Goal: Task Accomplishment & Management: Manage account settings

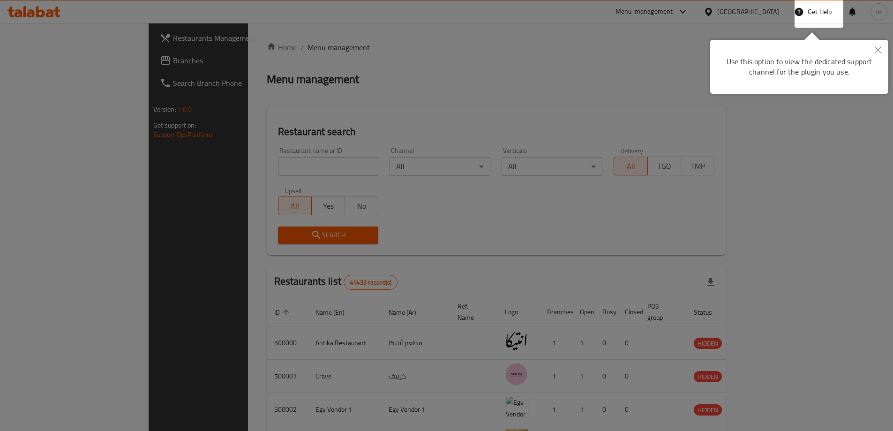
click at [875, 49] on icon "Close" at bounding box center [877, 50] width 7 height 7
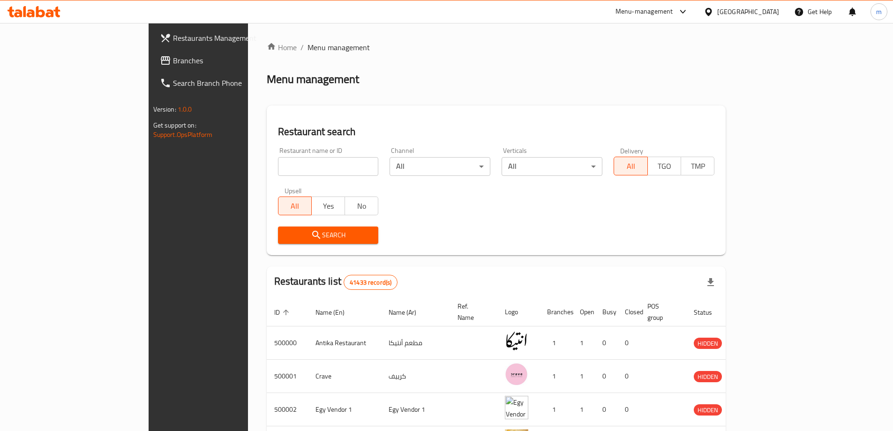
click at [769, 13] on div "Egypt" at bounding box center [748, 12] width 62 height 10
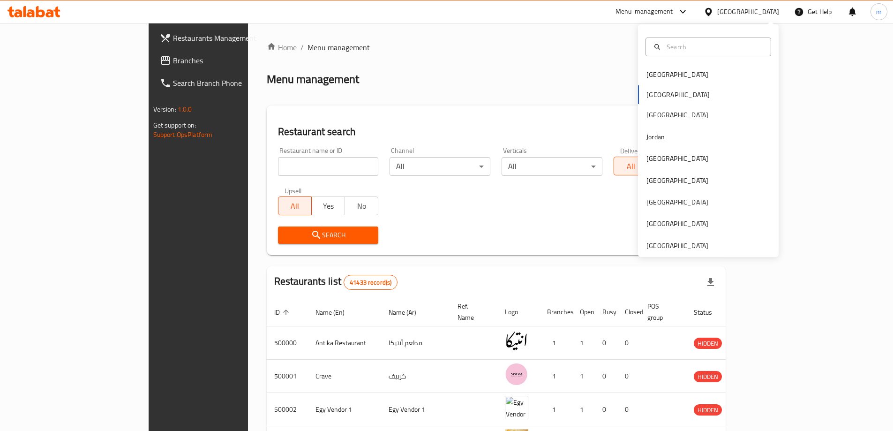
click at [769, 13] on div "Egypt" at bounding box center [748, 12] width 62 height 10
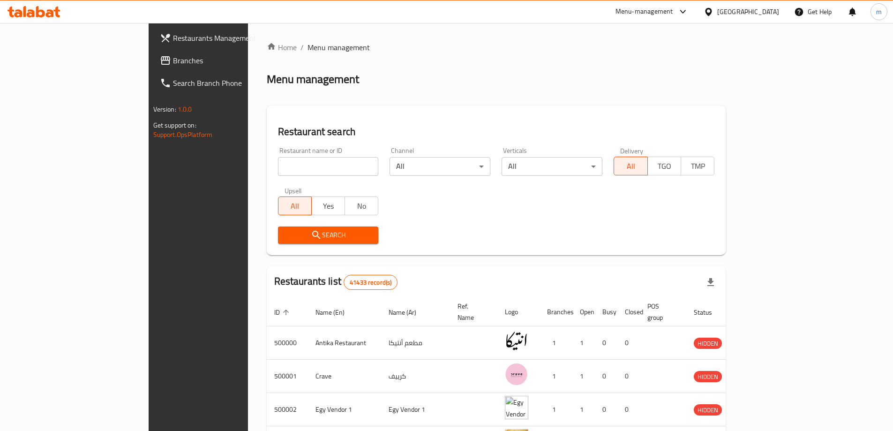
click at [717, 15] on div at bounding box center [710, 12] width 14 height 10
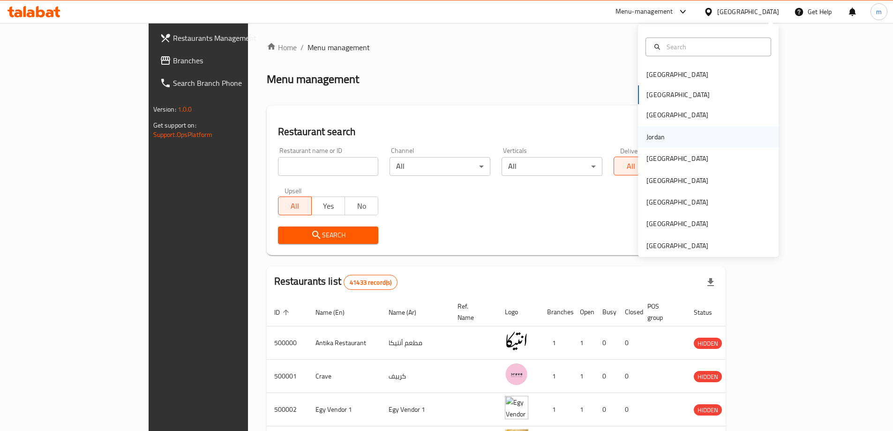
click at [647, 138] on div "Jordan" at bounding box center [655, 137] width 18 height 10
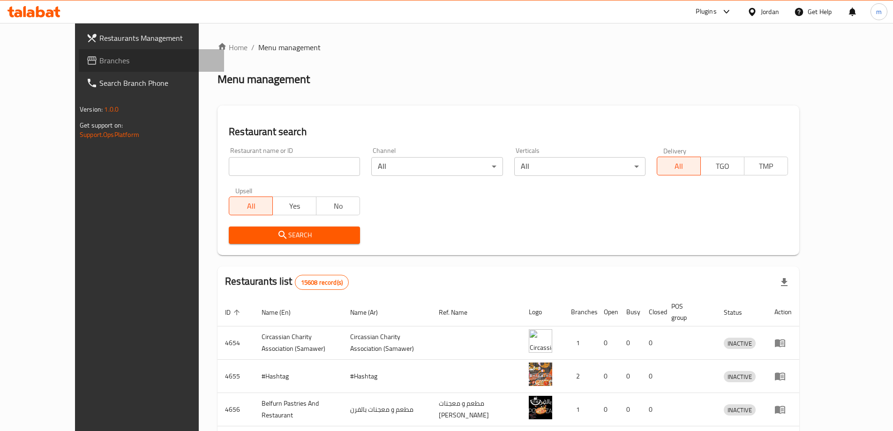
click at [79, 52] on link "Branches" at bounding box center [151, 60] width 145 height 22
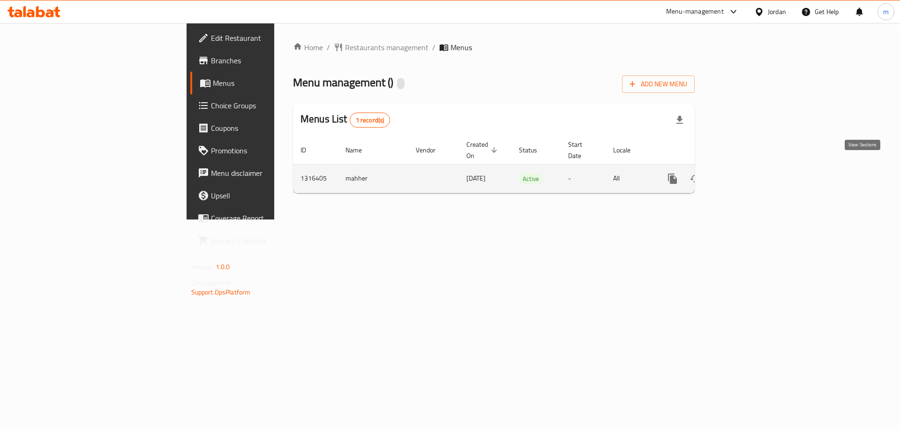
click at [744, 174] on icon "enhanced table" at bounding box center [740, 178] width 8 height 8
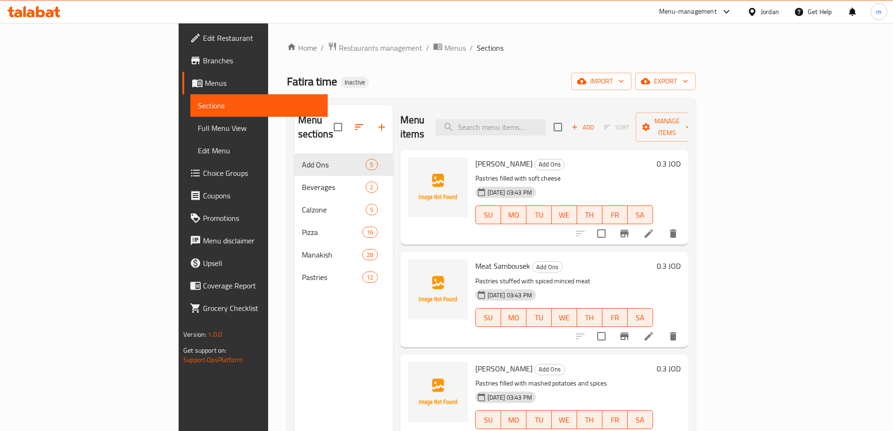
click at [198, 127] on span "Full Menu View" at bounding box center [259, 127] width 122 height 11
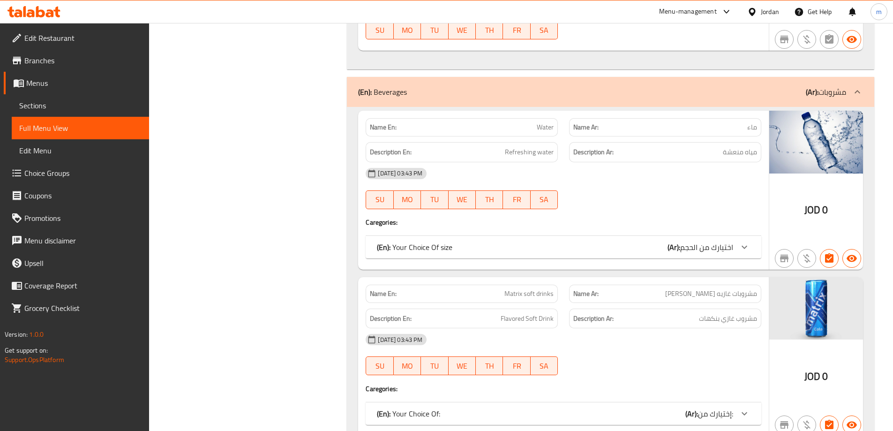
scroll to position [703, 0]
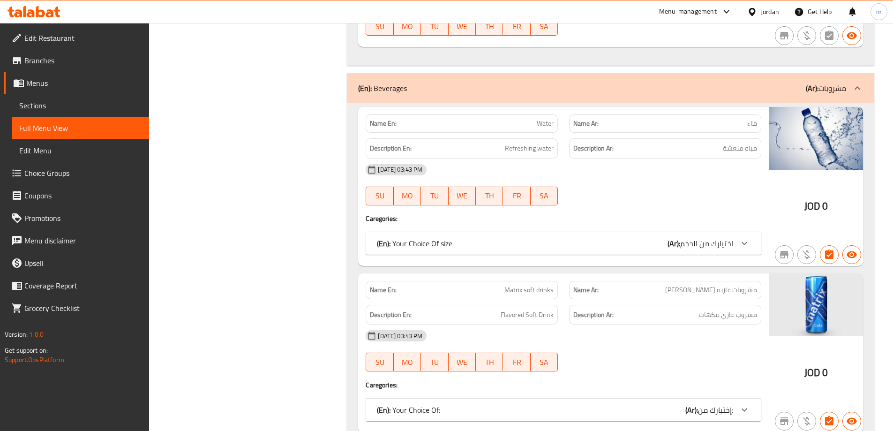
click at [752, 242] on div at bounding box center [744, 243] width 22 height 22
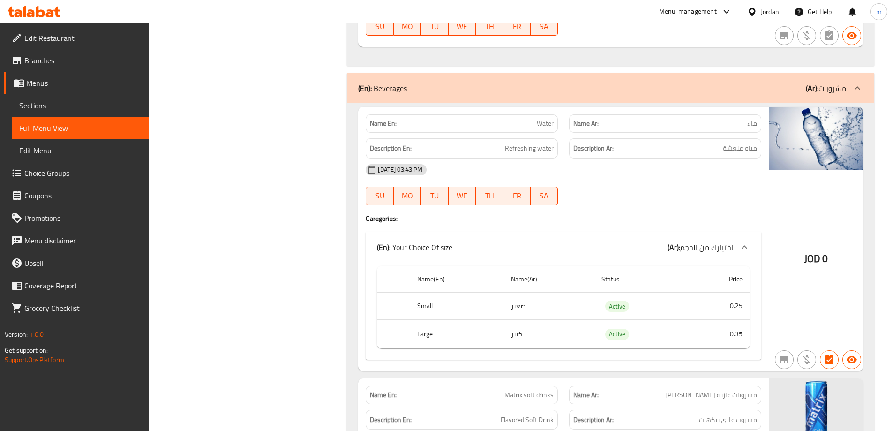
click at [747, 244] on icon at bounding box center [744, 246] width 11 height 11
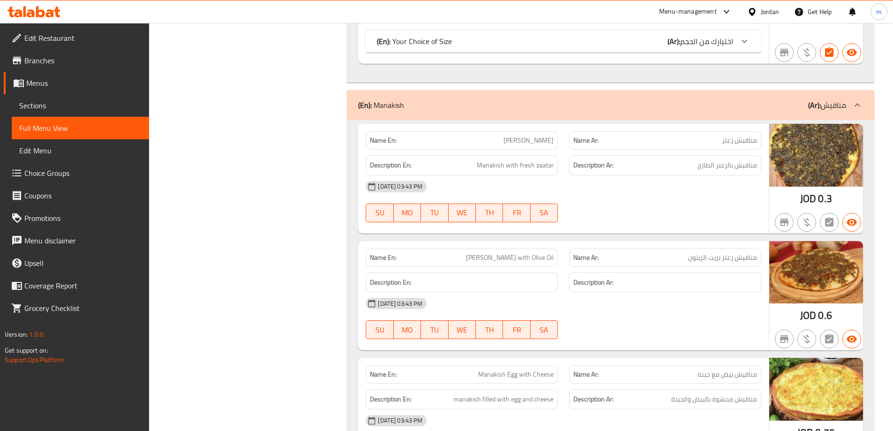
scroll to position [4546, 0]
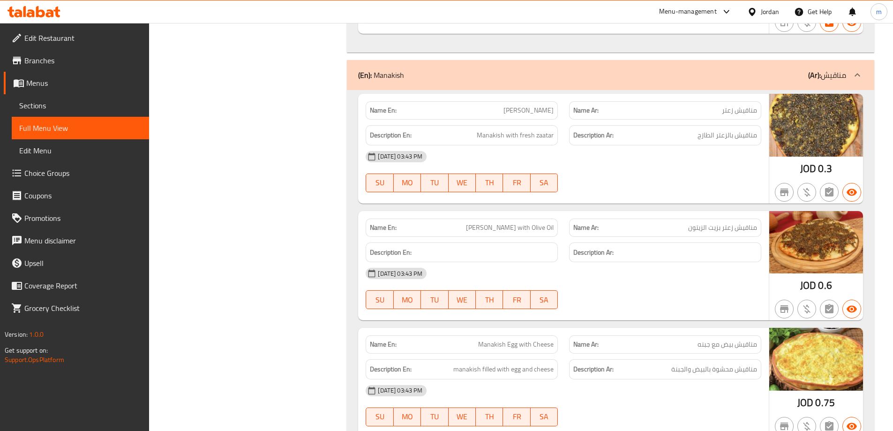
click at [531, 110] on span "[PERSON_NAME]" at bounding box center [528, 110] width 50 height 10
click at [506, 224] on span "[PERSON_NAME] with Olive Oil" at bounding box center [510, 228] width 88 height 10
copy span "[PERSON_NAME] with Olive Oil"
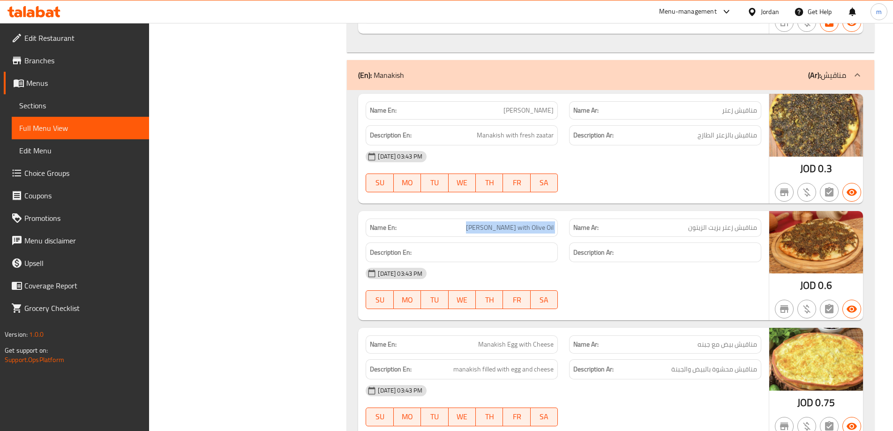
click at [506, 227] on span "[PERSON_NAME] with Olive Oil" at bounding box center [510, 228] width 88 height 10
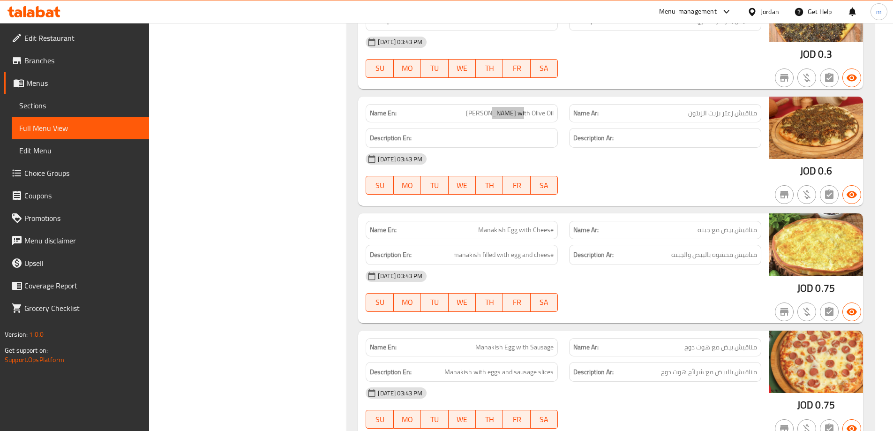
scroll to position [4686, 0]
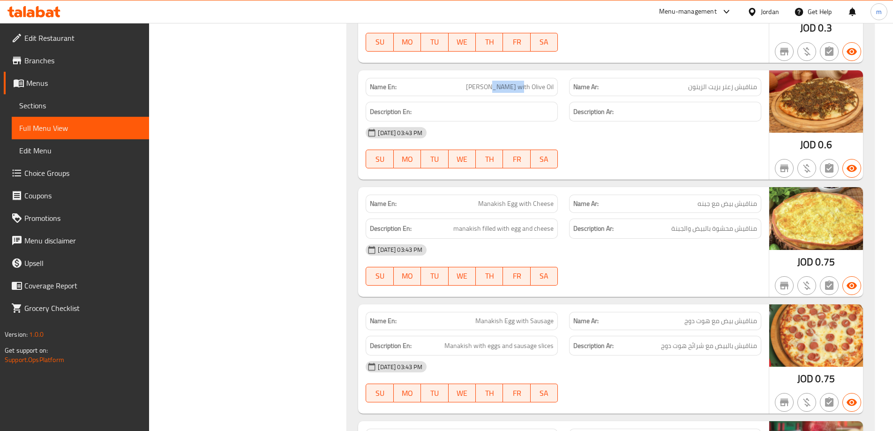
click at [35, 7] on icon at bounding box center [33, 11] width 53 height 11
